Goal: Download file/media

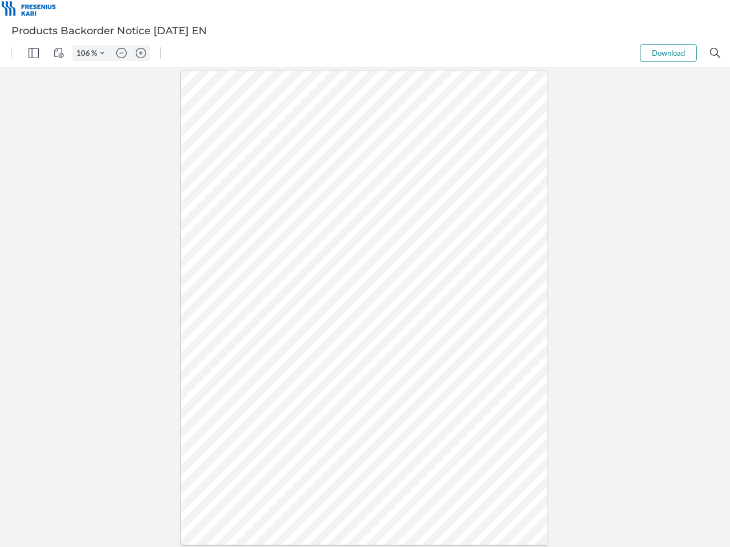
click at [34, 53] on img "Panel" at bounding box center [34, 53] width 10 height 10
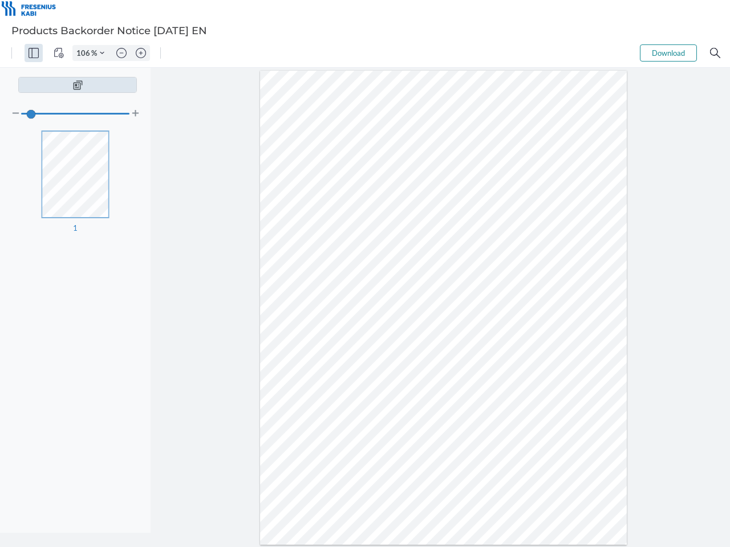
click at [59, 53] on img "View Controls" at bounding box center [59, 53] width 10 height 10
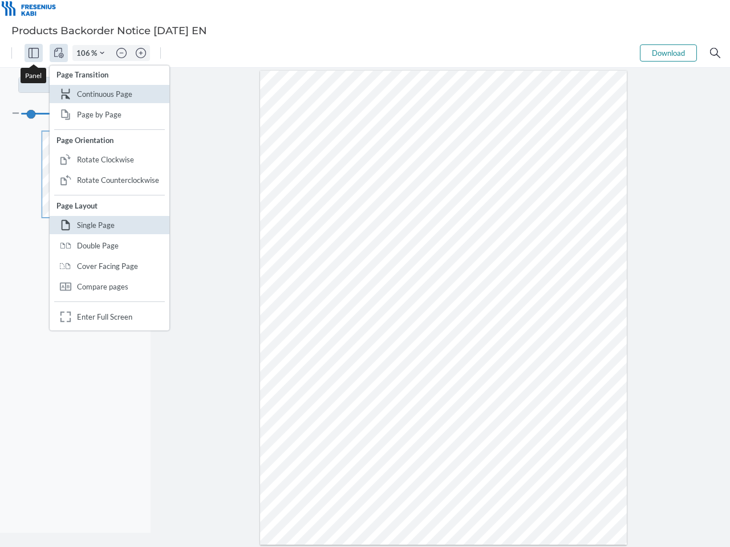
click at [85, 53] on input "106" at bounding box center [82, 53] width 18 height 10
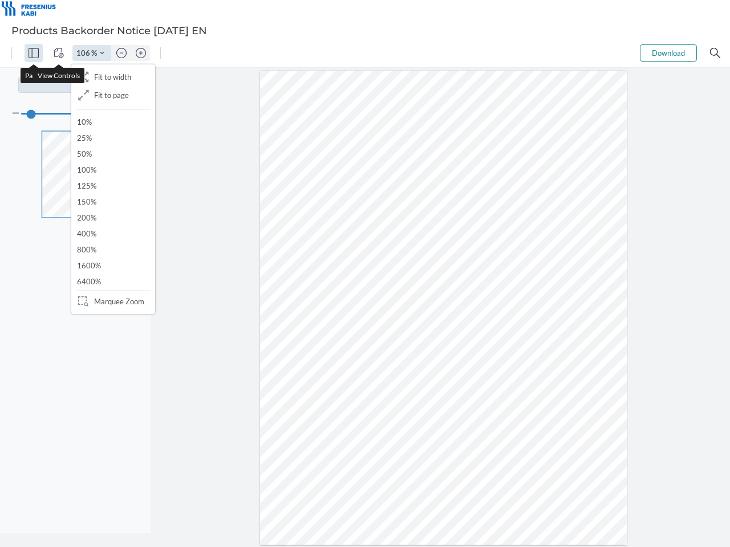
click at [102, 53] on img "Zoom Controls" at bounding box center [102, 53] width 5 height 5
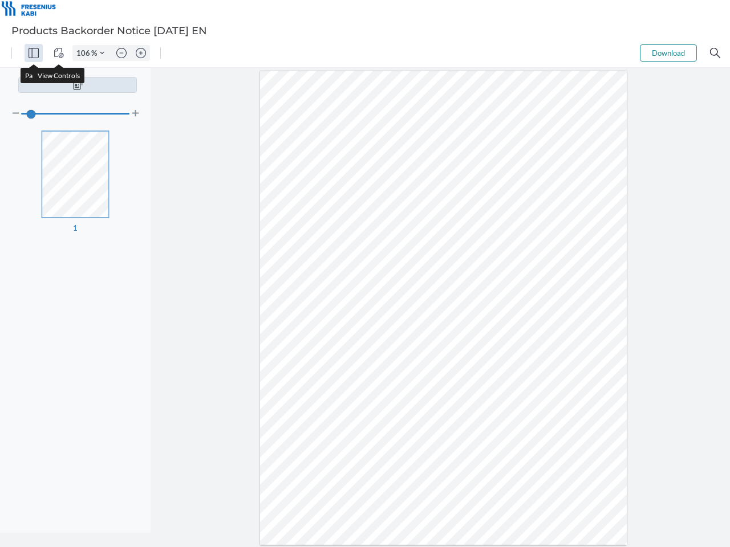
click at [121, 53] on img "Zoom out" at bounding box center [121, 53] width 10 height 10
click at [141, 53] on img "Zoom in" at bounding box center [141, 53] width 10 height 10
type input "106"
click at [668, 53] on button "Download" at bounding box center [668, 52] width 57 height 17
click at [715, 53] on img "Search" at bounding box center [715, 53] width 10 height 10
